Goal: Navigation & Orientation: Go to known website

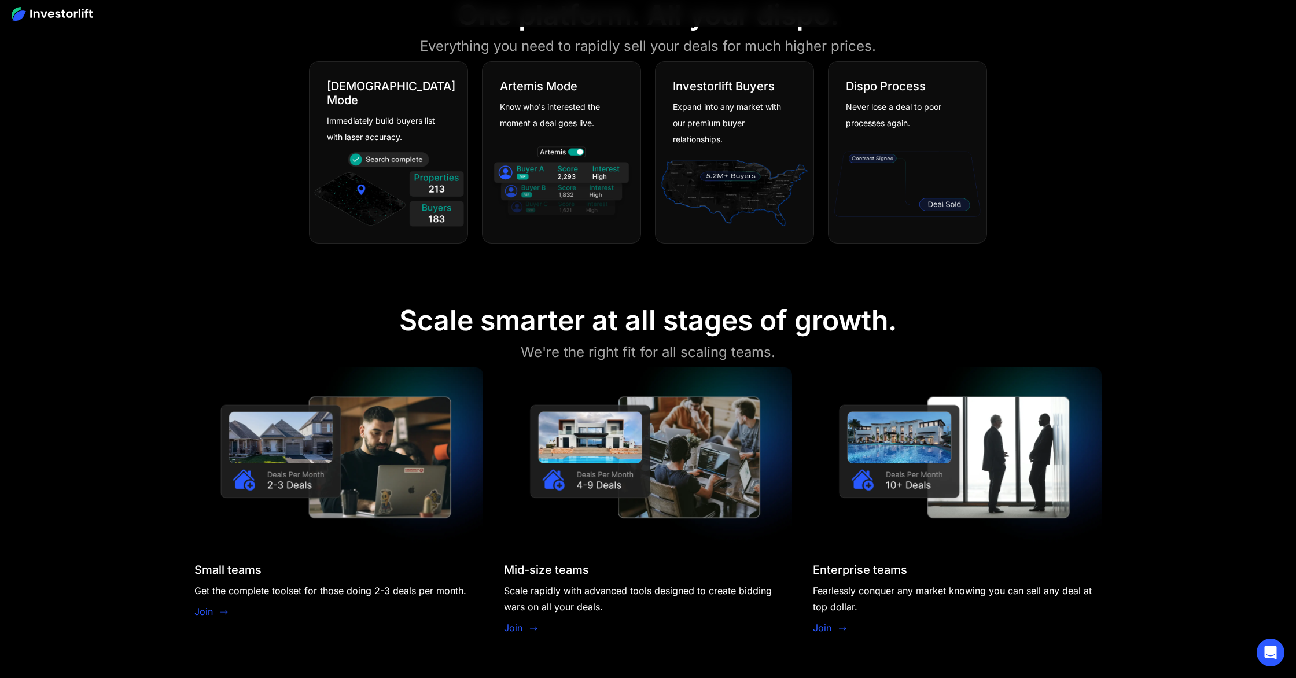
scroll to position [1140, 0]
